Goal: Task Accomplishment & Management: Manage account settings

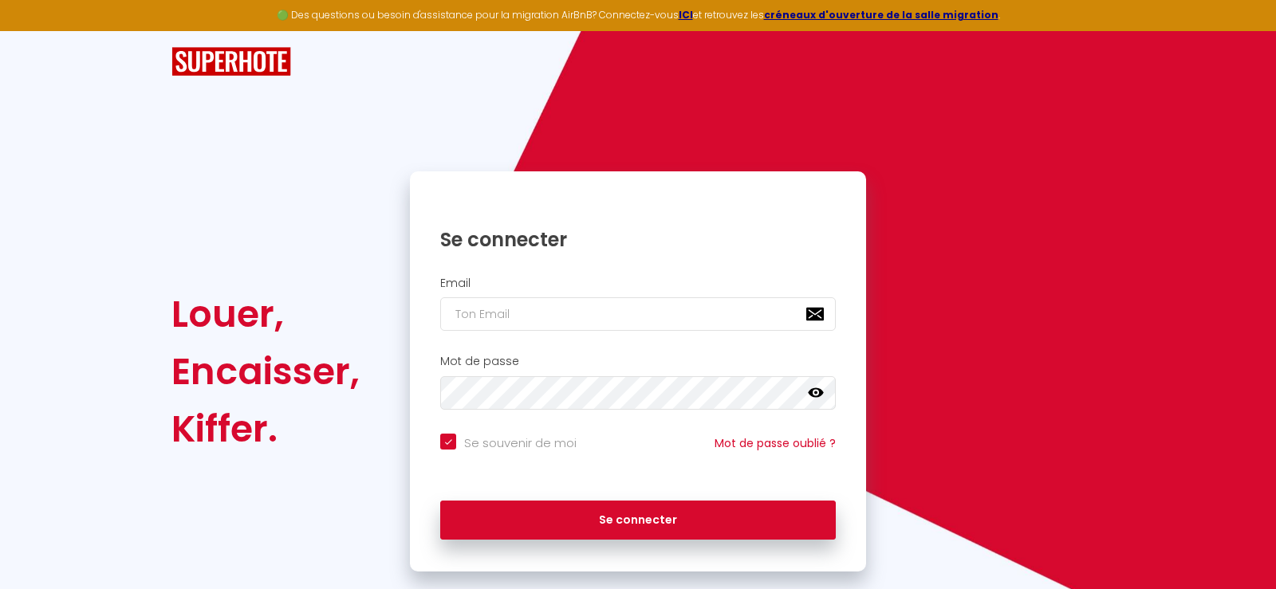
checkbox input "true"
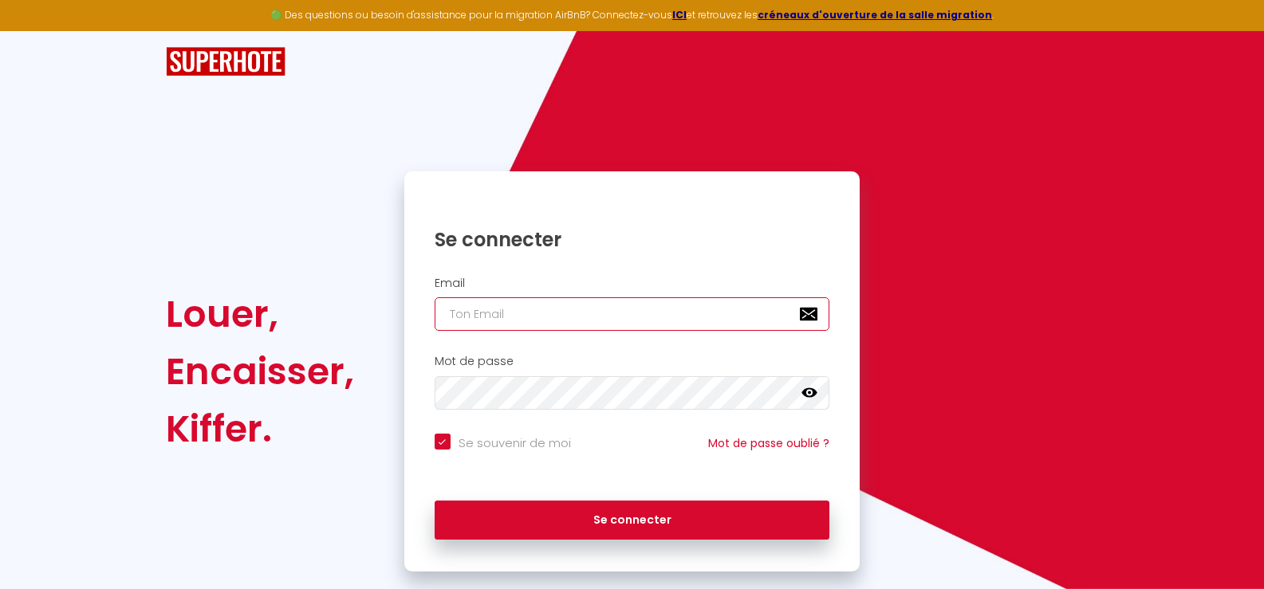
type input "[PERSON_NAME][EMAIL_ADDRESS][DOMAIN_NAME]"
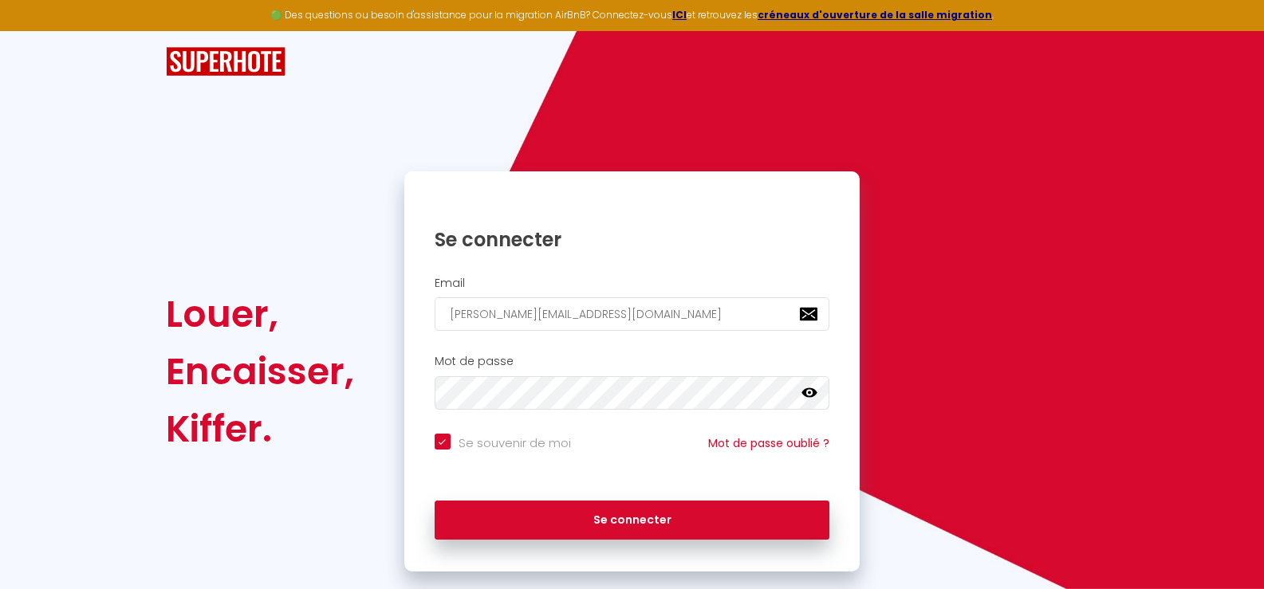
click at [811, 391] on icon at bounding box center [809, 393] width 16 height 16
click at [811, 391] on icon at bounding box center [809, 393] width 16 height 13
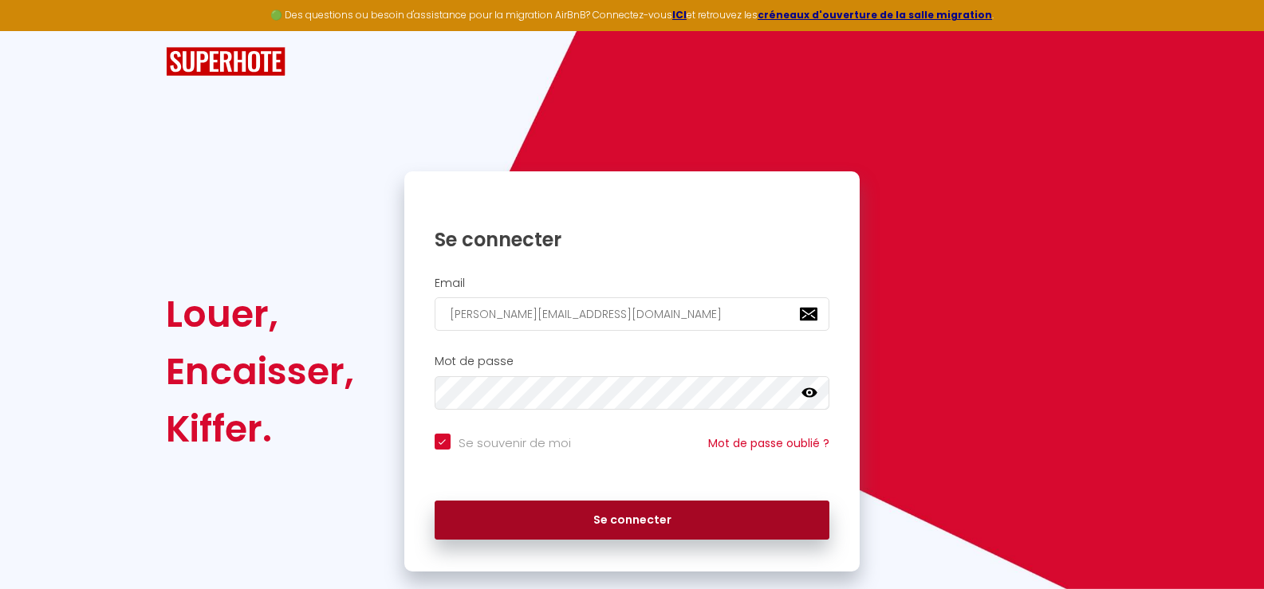
click at [617, 520] on button "Se connecter" at bounding box center [632, 521] width 395 height 40
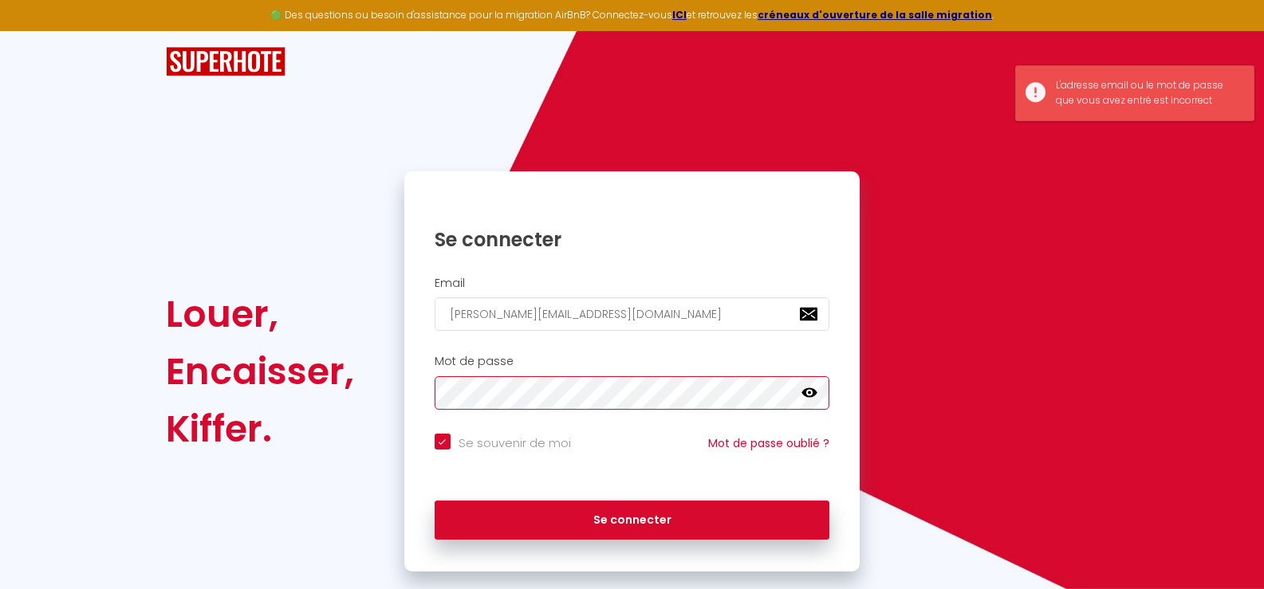
click at [409, 366] on div "Mot de passe false" at bounding box center [632, 382] width 456 height 55
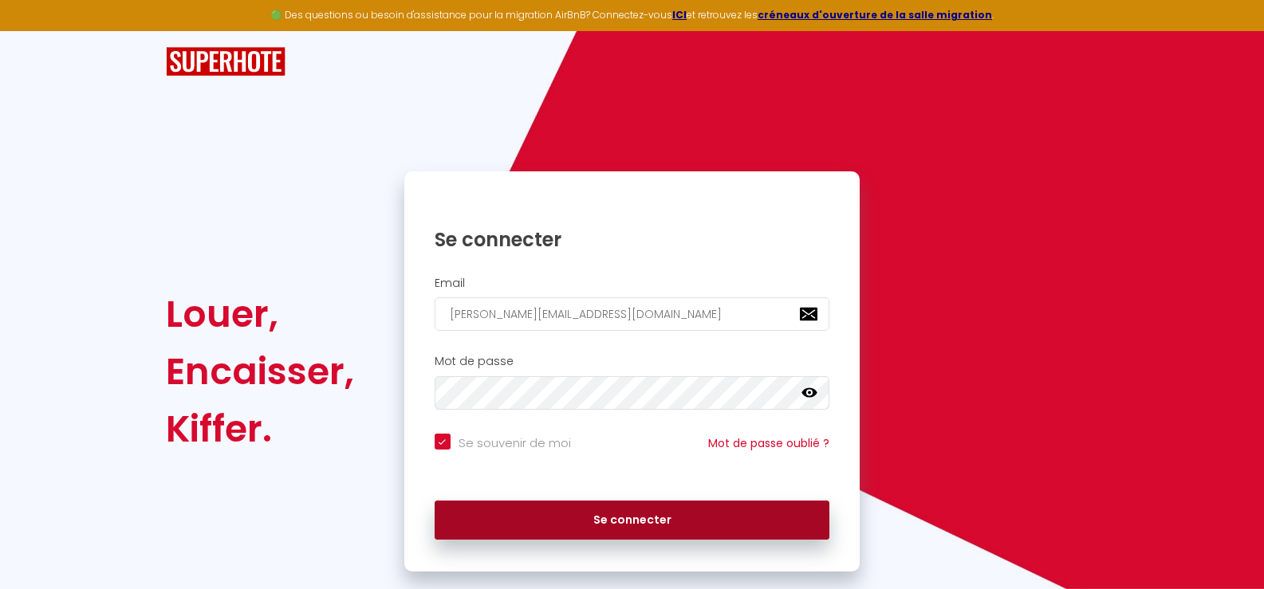
click at [620, 523] on button "Se connecter" at bounding box center [632, 521] width 395 height 40
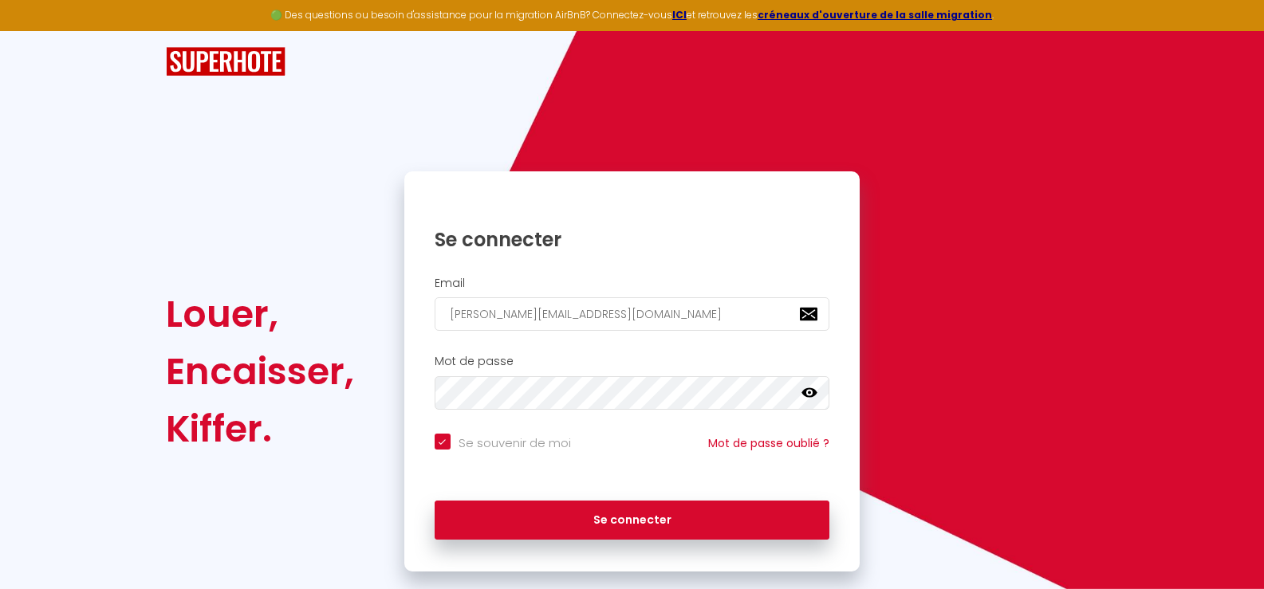
click at [811, 393] on icon at bounding box center [809, 393] width 16 height 10
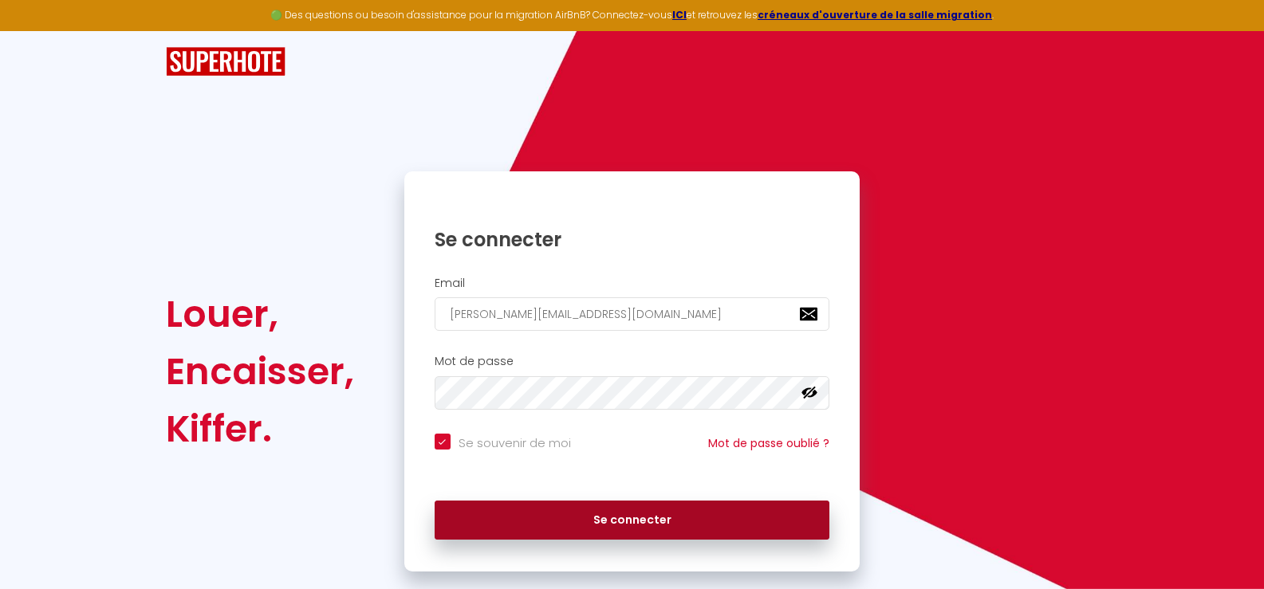
click at [634, 517] on button "Se connecter" at bounding box center [632, 521] width 395 height 40
checkbox input "true"
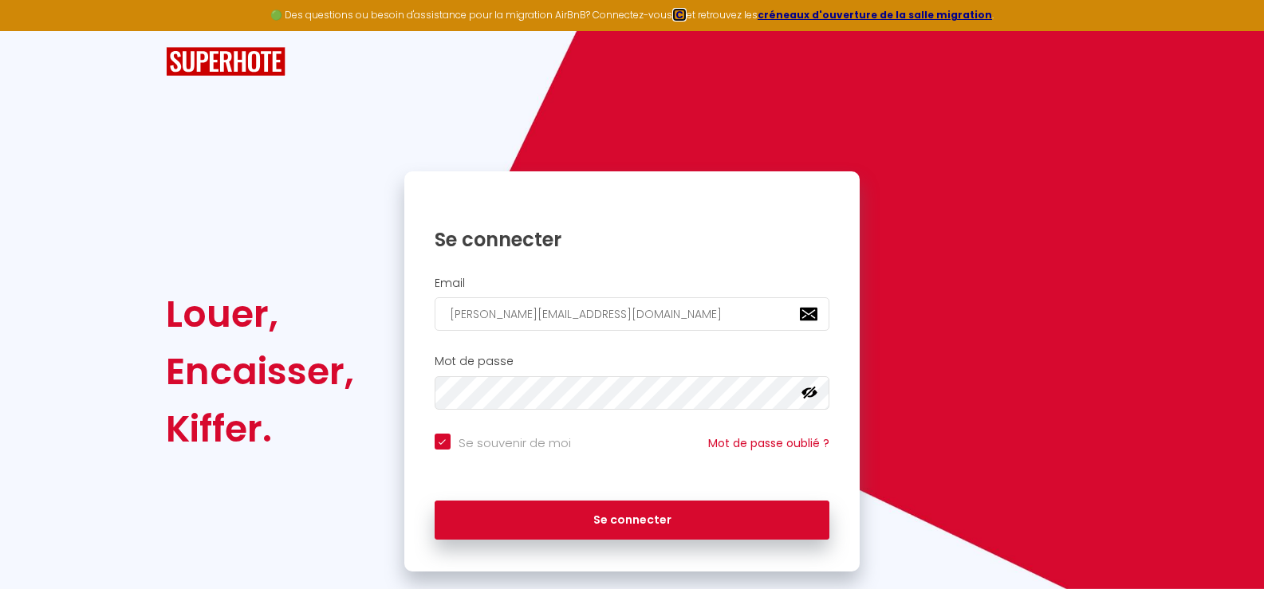
click at [687, 16] on strong "ICI" at bounding box center [679, 15] width 14 height 14
